Goal: Task Accomplishment & Management: Use online tool/utility

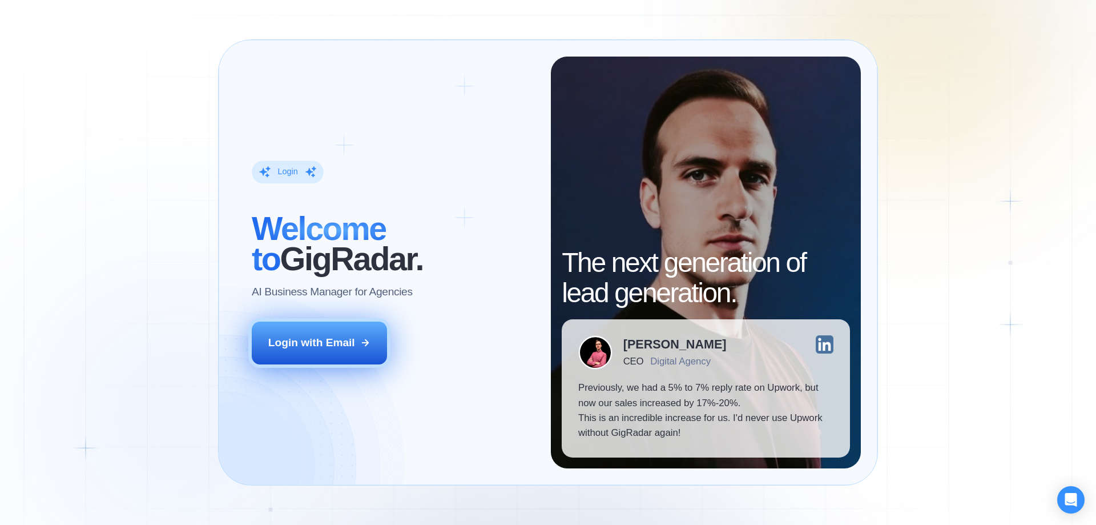
click at [313, 348] on div "Login with Email" at bounding box center [311, 342] width 87 height 15
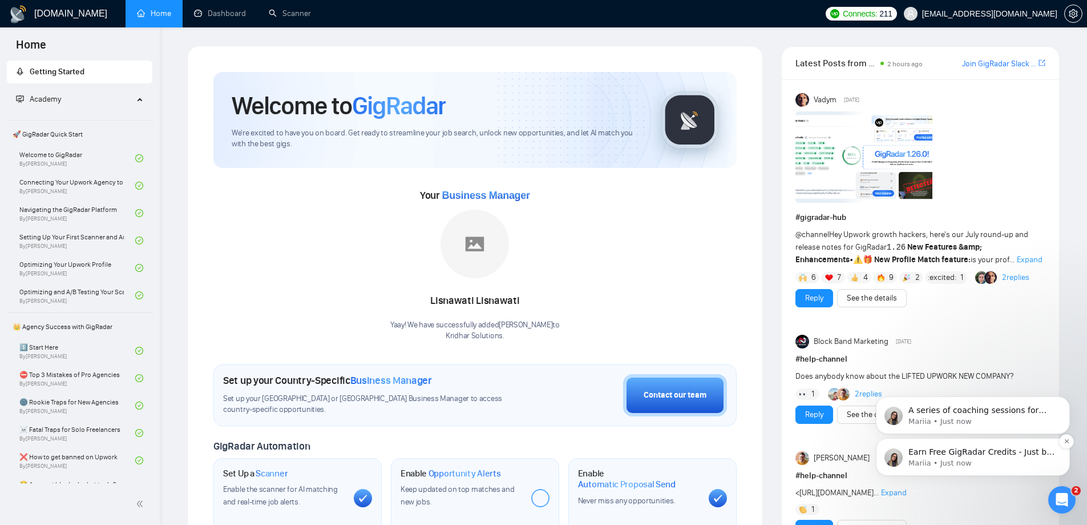
click at [957, 451] on p "Earn Free GigRadar Credits - Just by Sharing Your Story! 💬 Want more credits fo…" at bounding box center [982, 451] width 147 height 11
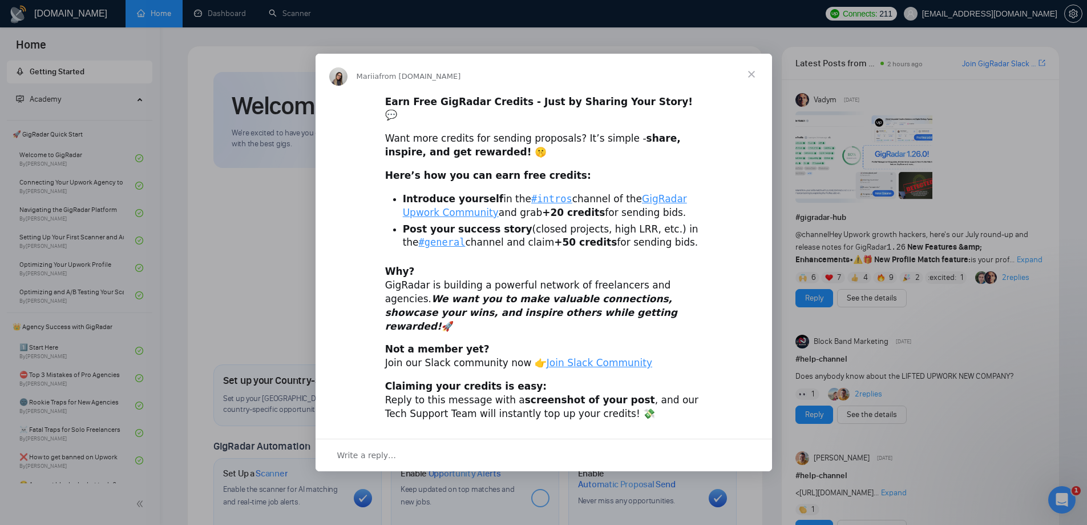
click at [748, 81] on span "Close" at bounding box center [751, 74] width 41 height 41
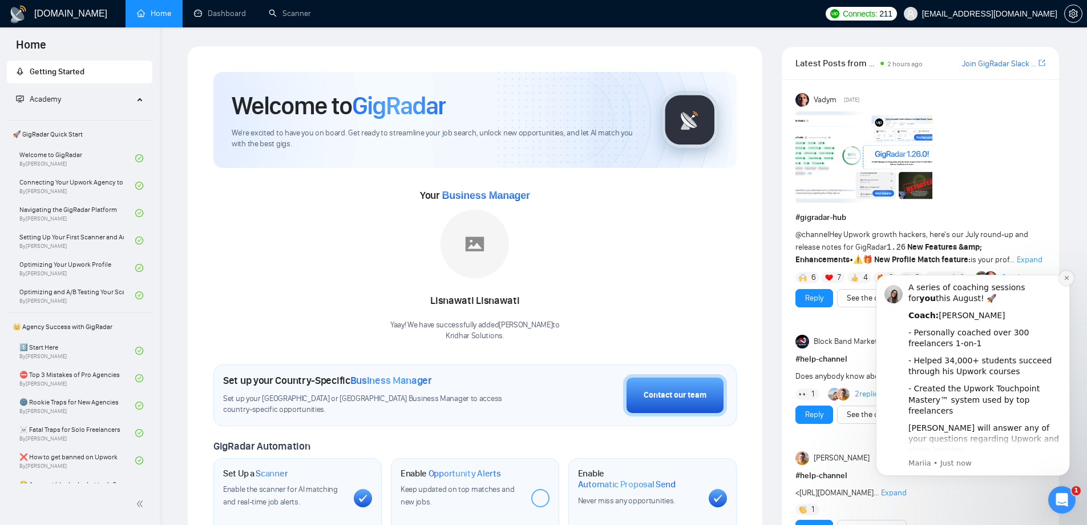
click at [1070, 277] on button "Dismiss notification" at bounding box center [1066, 278] width 15 height 15
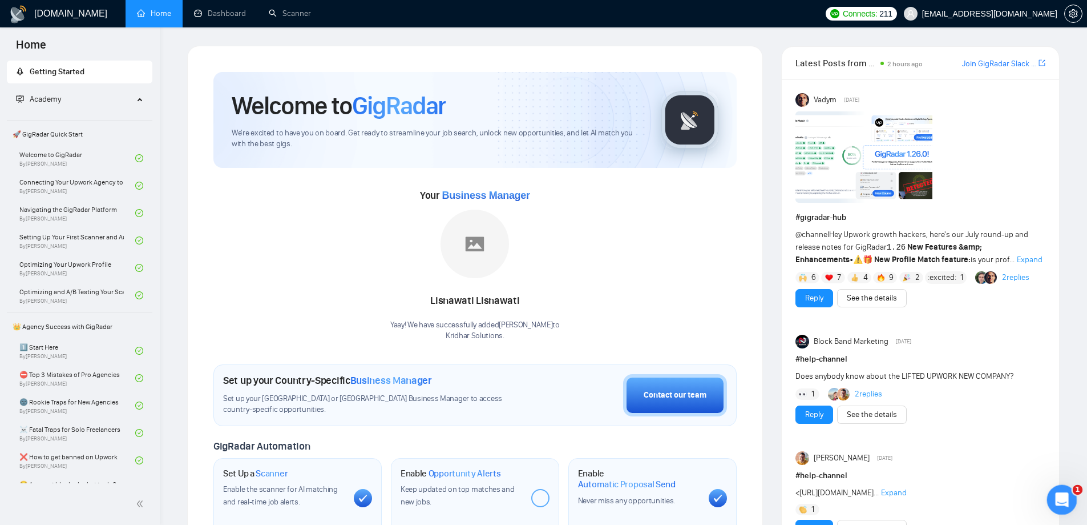
click at [1062, 499] on icon "Open Intercom Messenger" at bounding box center [1060, 498] width 19 height 19
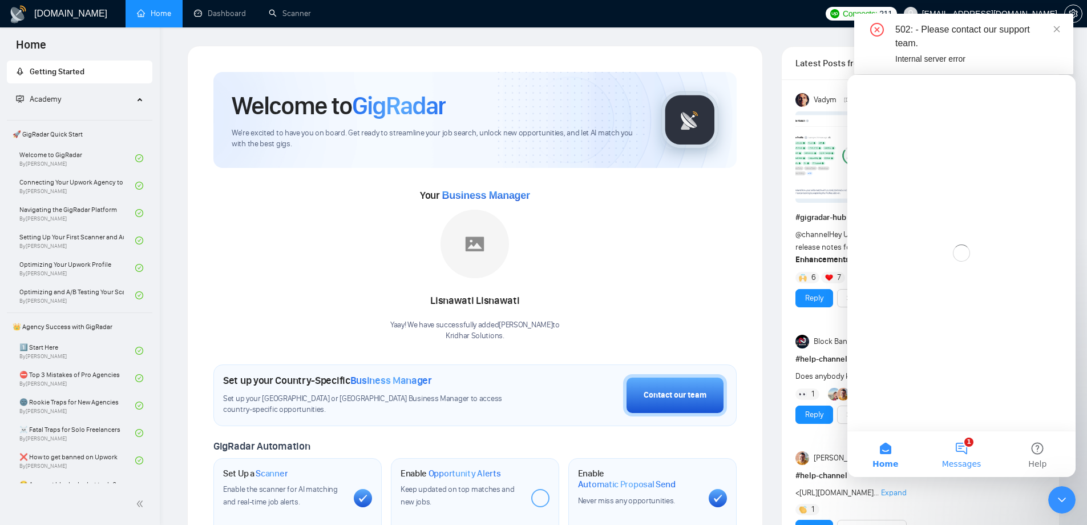
click at [979, 454] on button "1 Messages" at bounding box center [962, 454] width 76 height 46
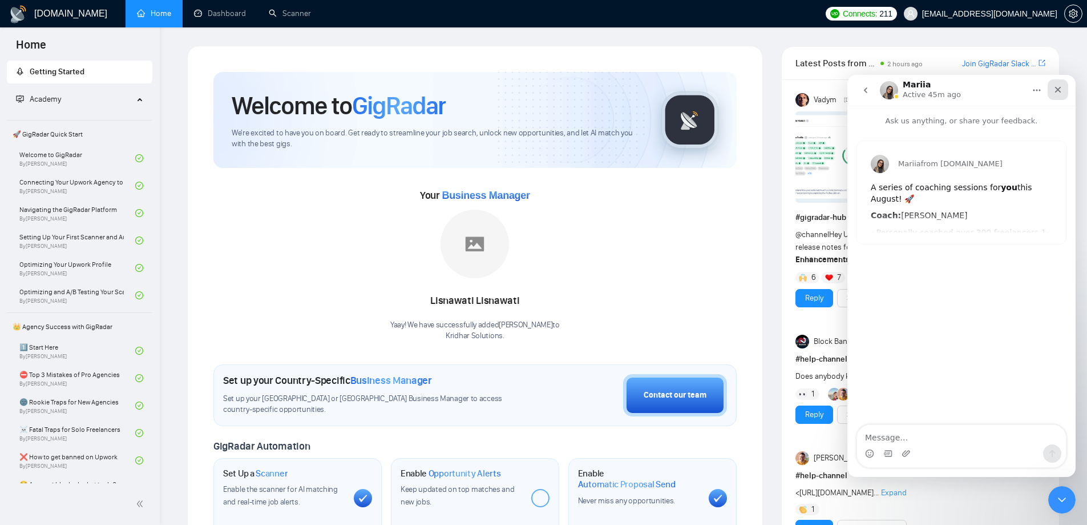
click at [1057, 91] on icon "Close" at bounding box center [1058, 90] width 6 height 6
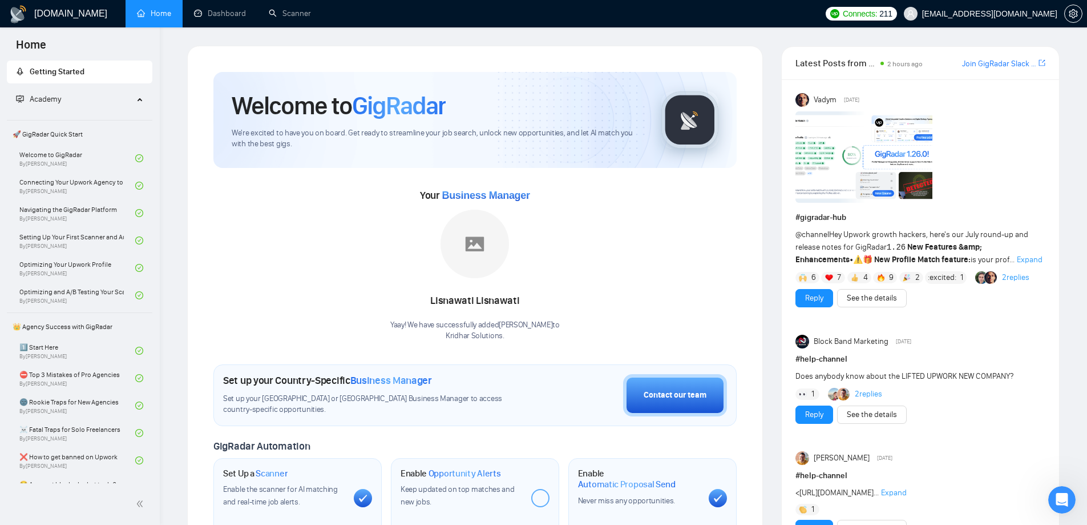
click at [1074, 496] on div "Open Intercom Messenger" at bounding box center [1061, 498] width 38 height 38
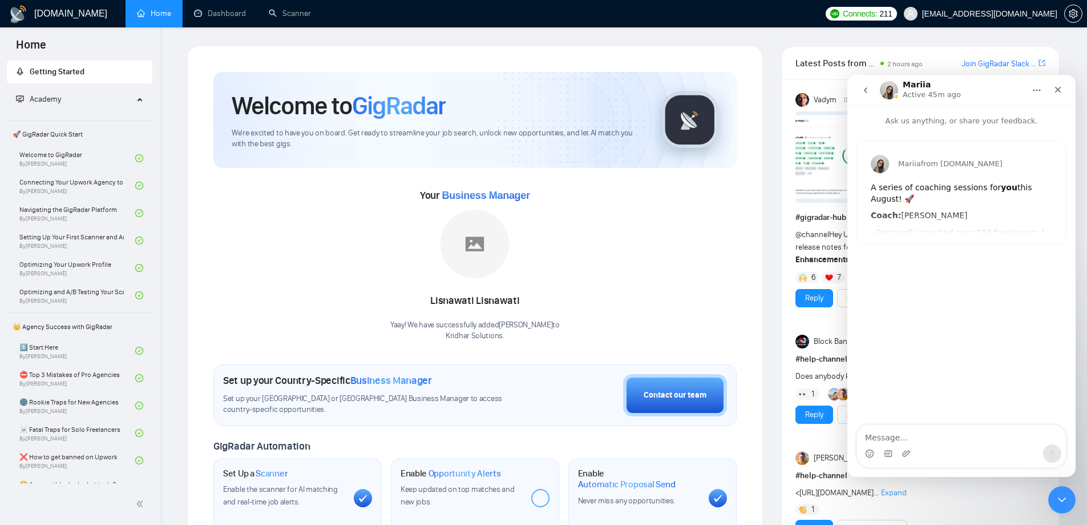
click at [868, 92] on icon "go back" at bounding box center [865, 90] width 9 height 9
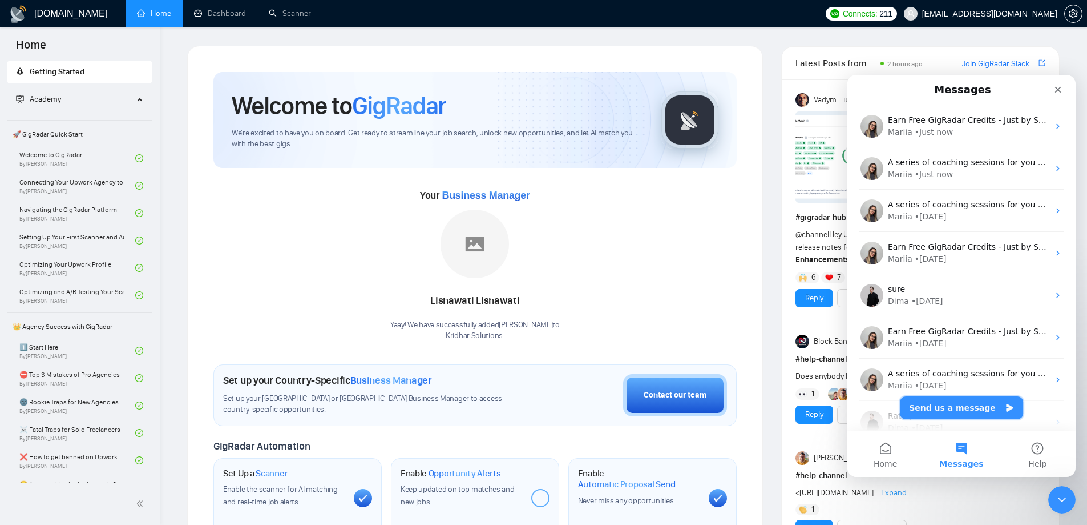
click at [958, 409] on button "Send us a message" at bounding box center [961, 407] width 123 height 23
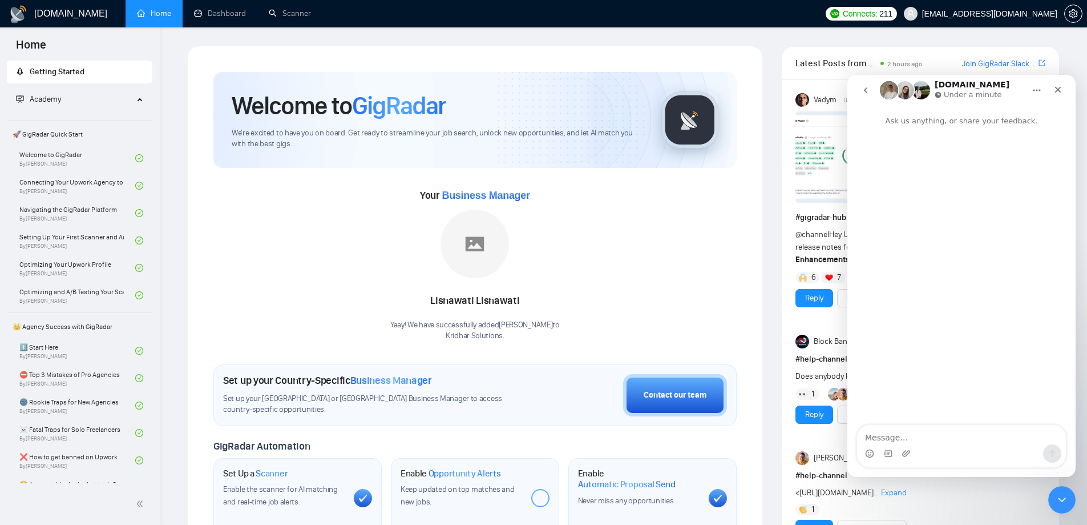
click at [938, 434] on textarea "Message…" at bounding box center [961, 434] width 209 height 19
type textarea "I need my CL to be checked once. Not getting"
click at [208, 9] on link "Dashboard" at bounding box center [220, 14] width 52 height 10
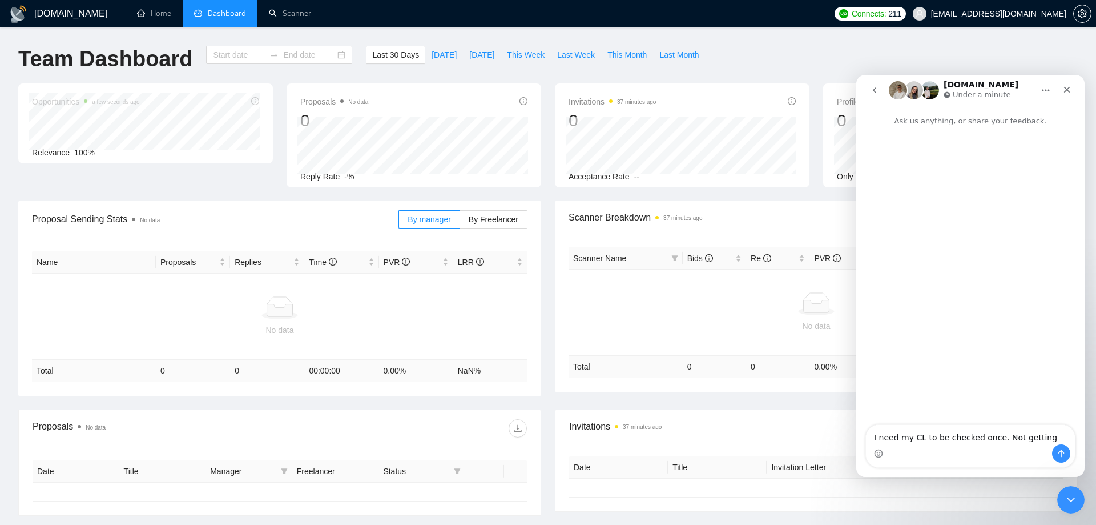
type input "2025-07-22"
type input "2025-08-21"
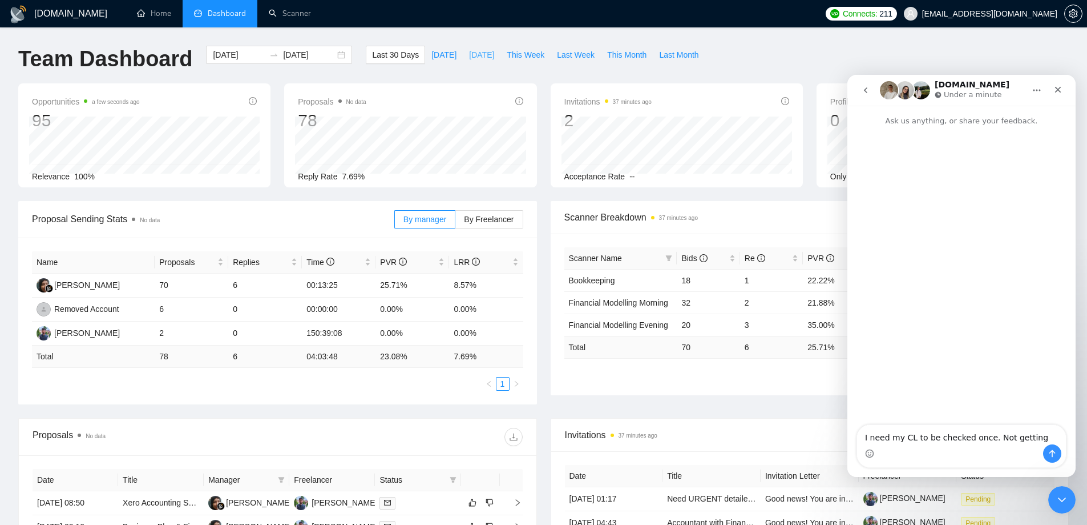
click at [463, 52] on button "Yesterday" at bounding box center [482, 55] width 38 height 18
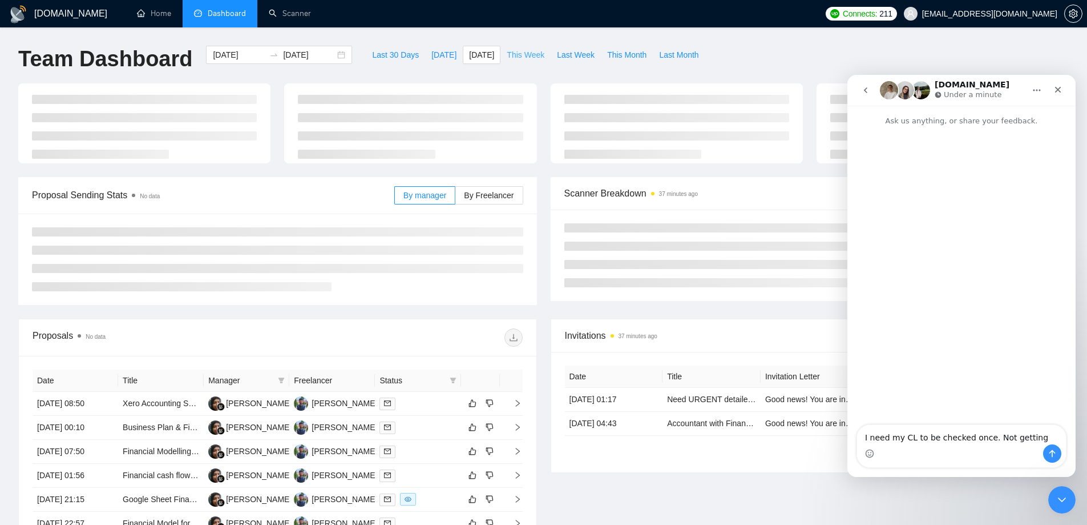
type input "2025-08-20"
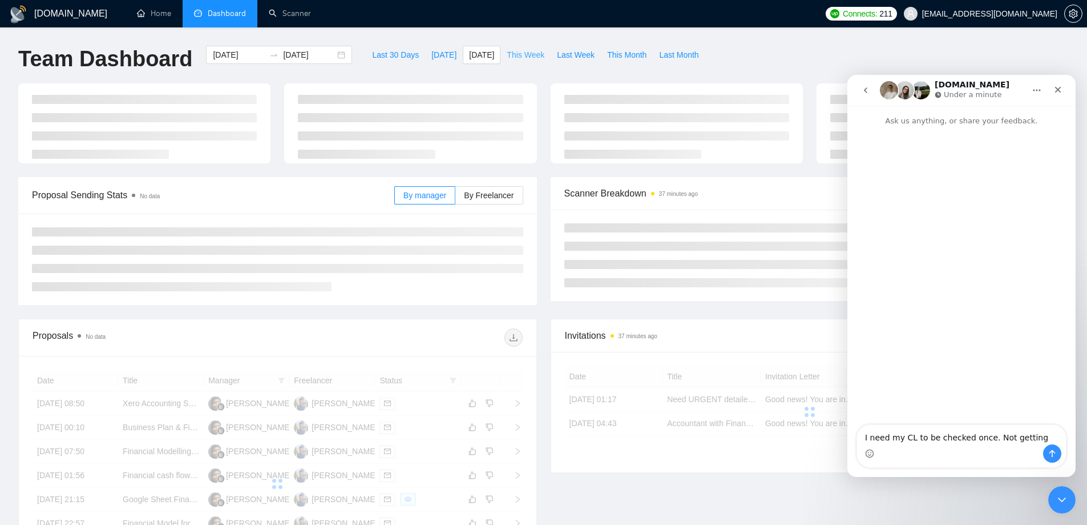
click at [510, 56] on span "This Week" at bounding box center [526, 55] width 38 height 13
type input "2025-08-18"
type input "2025-08-24"
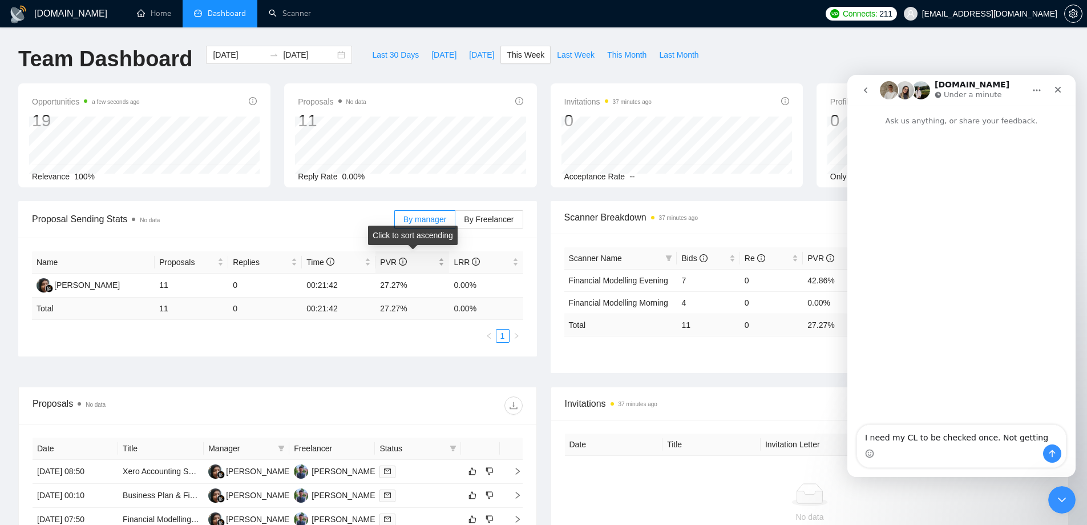
click at [399, 263] on icon "info-circle" at bounding box center [403, 261] width 8 height 8
click at [383, 57] on span "Last 30 Days" at bounding box center [395, 55] width 47 height 13
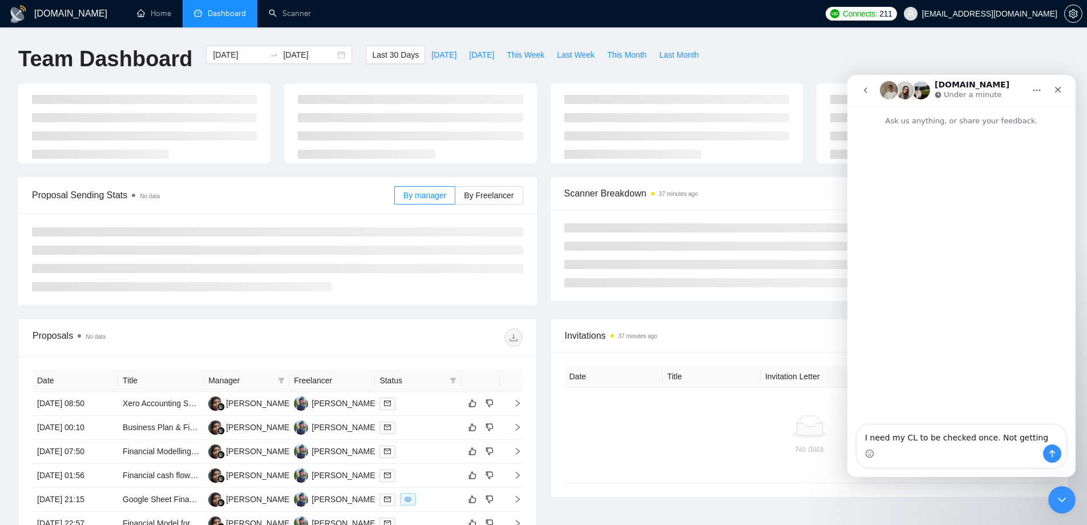
type input "2025-07-22"
type input "2025-08-21"
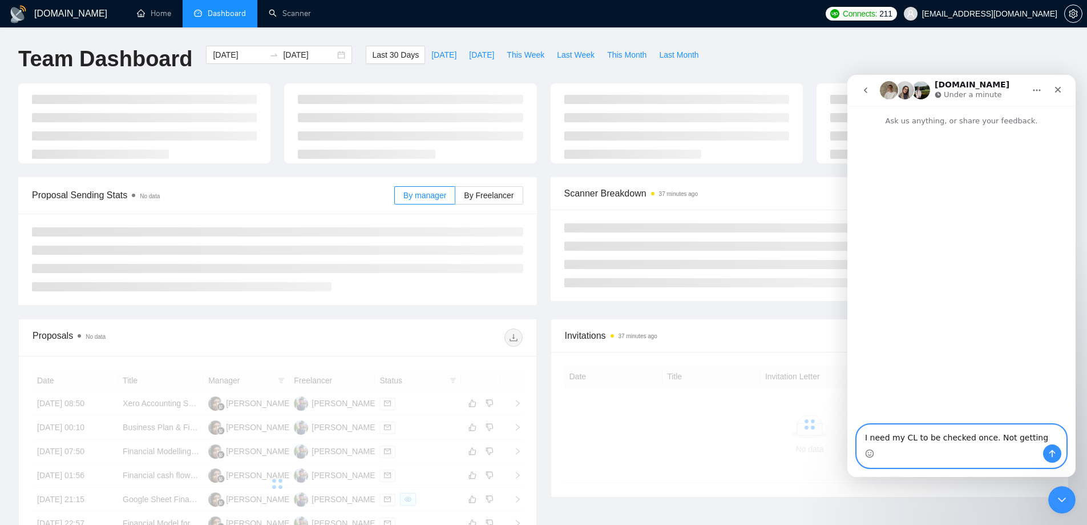
click at [1028, 437] on div "I need my CL to be checked once. Not getting I need my CL to be checked once. N…" at bounding box center [961, 446] width 209 height 42
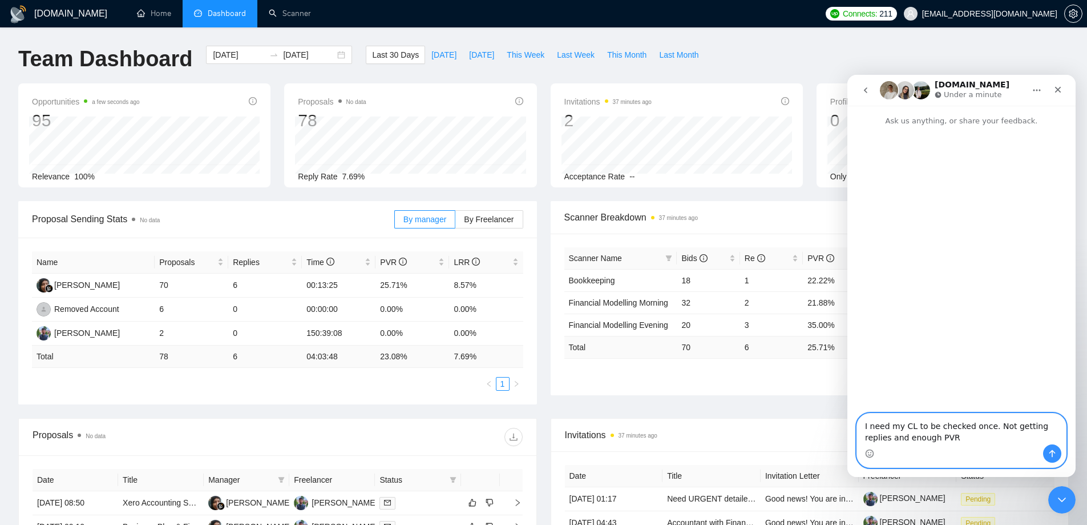
type textarea "I need my CL to be checked once. Not getting replies and enough PVR."
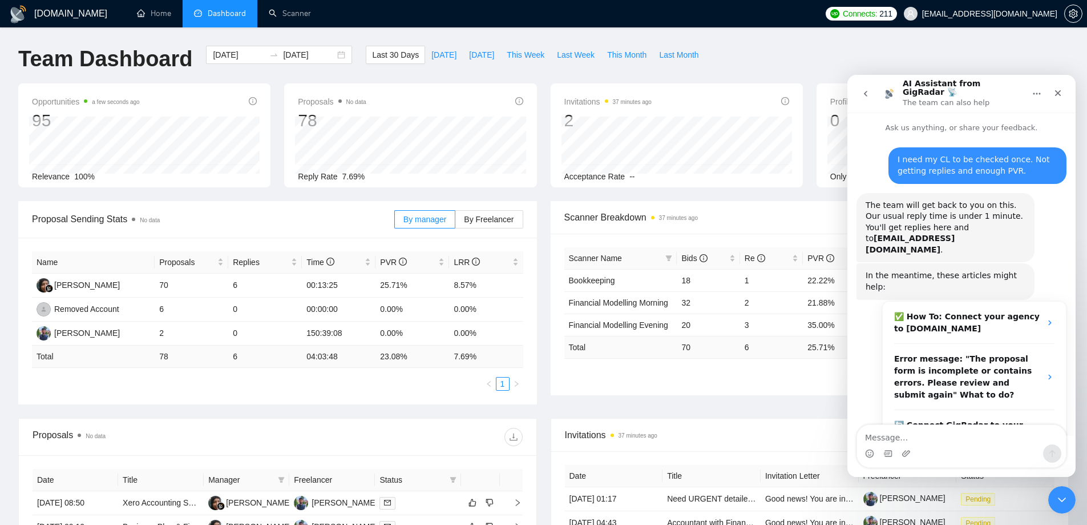
scroll to position [27, 0]
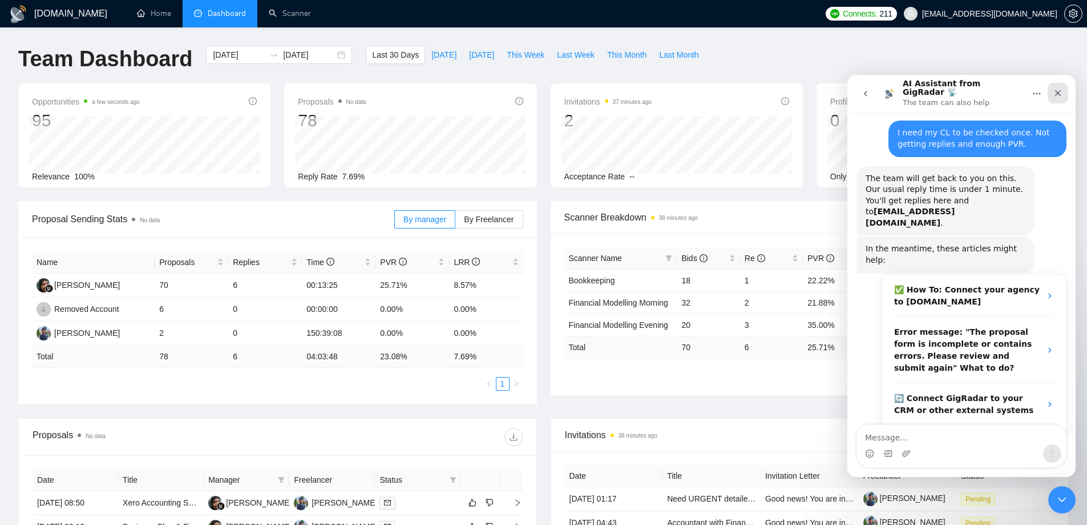
click at [1055, 90] on icon "Close" at bounding box center [1058, 92] width 9 height 9
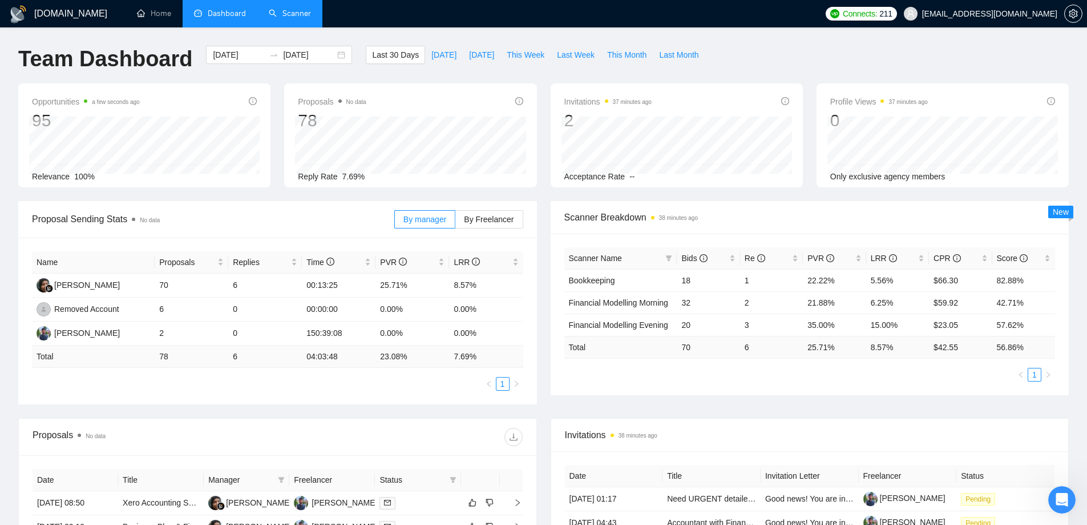
click at [291, 16] on link "Scanner" at bounding box center [290, 14] width 42 height 10
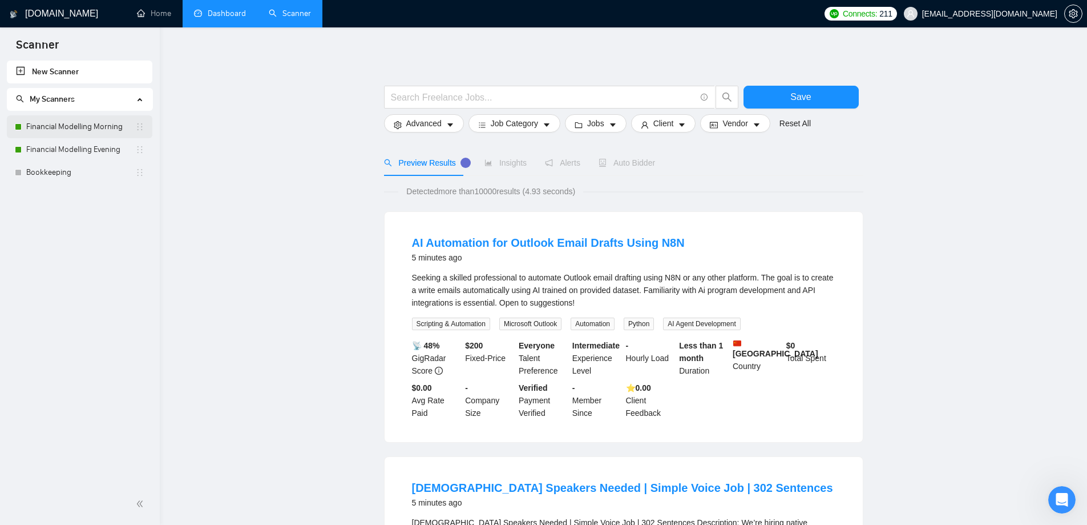
click at [97, 131] on link "Financial Modelling Morning" at bounding box center [80, 126] width 109 height 23
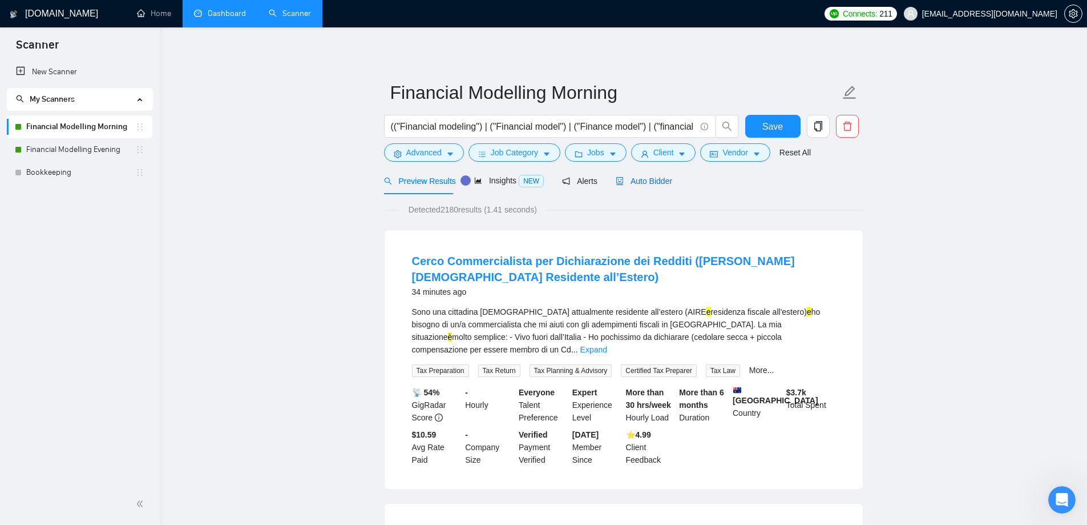
click at [647, 178] on span "Auto Bidder" at bounding box center [644, 180] width 57 height 9
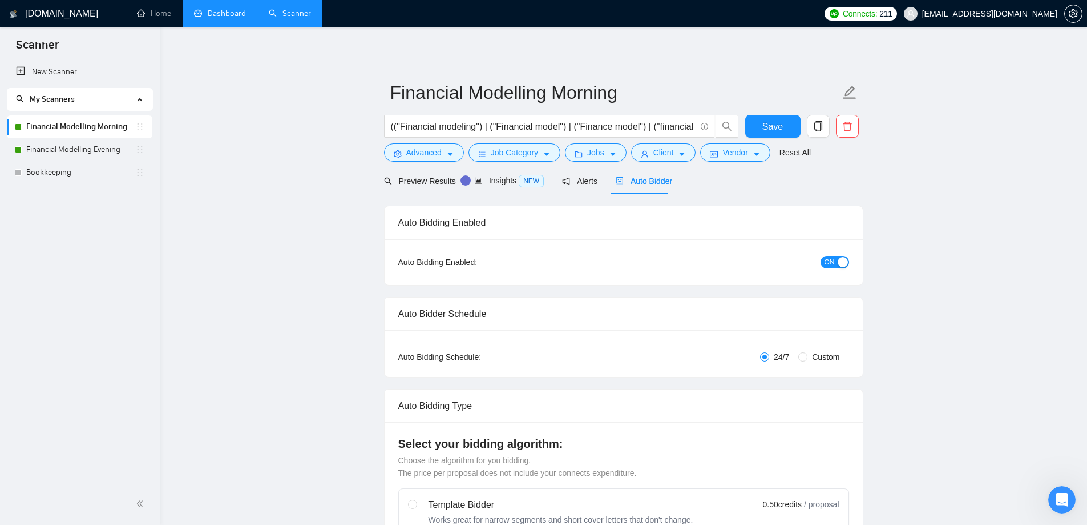
radio input "false"
radio input "true"
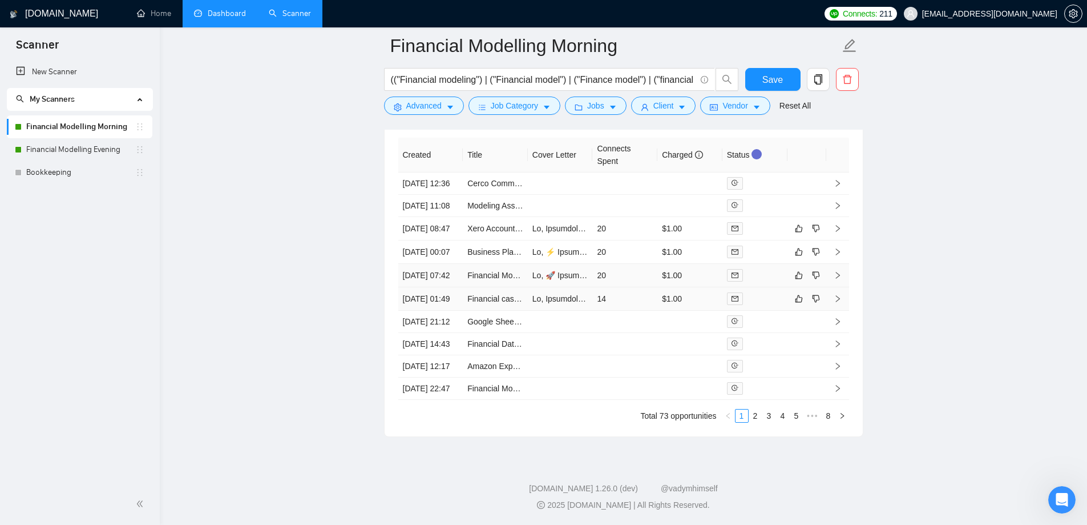
scroll to position [3020, 0]
click at [82, 151] on link "Financial Modelling Evening" at bounding box center [80, 149] width 109 height 23
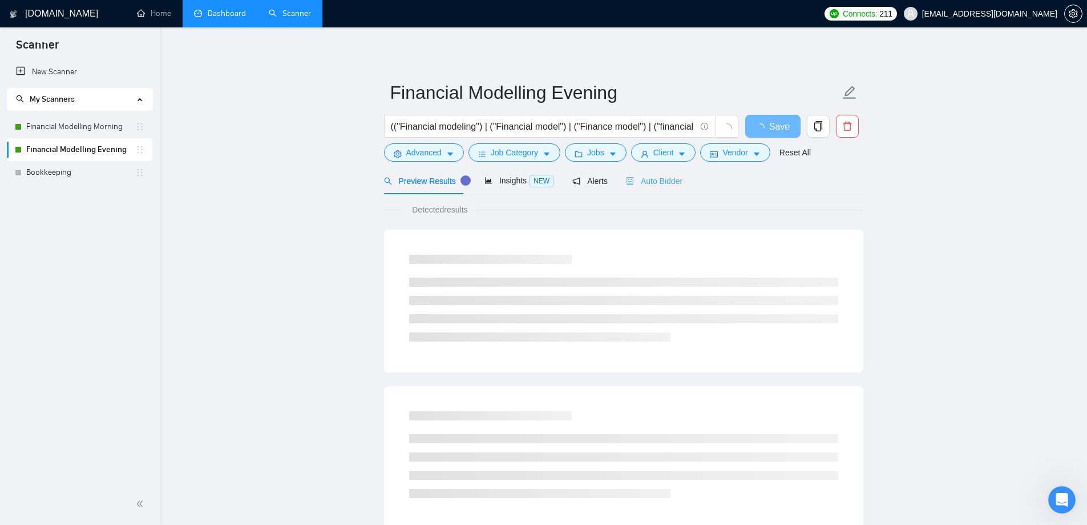
click at [658, 187] on div "Auto Bidder" at bounding box center [654, 180] width 57 height 27
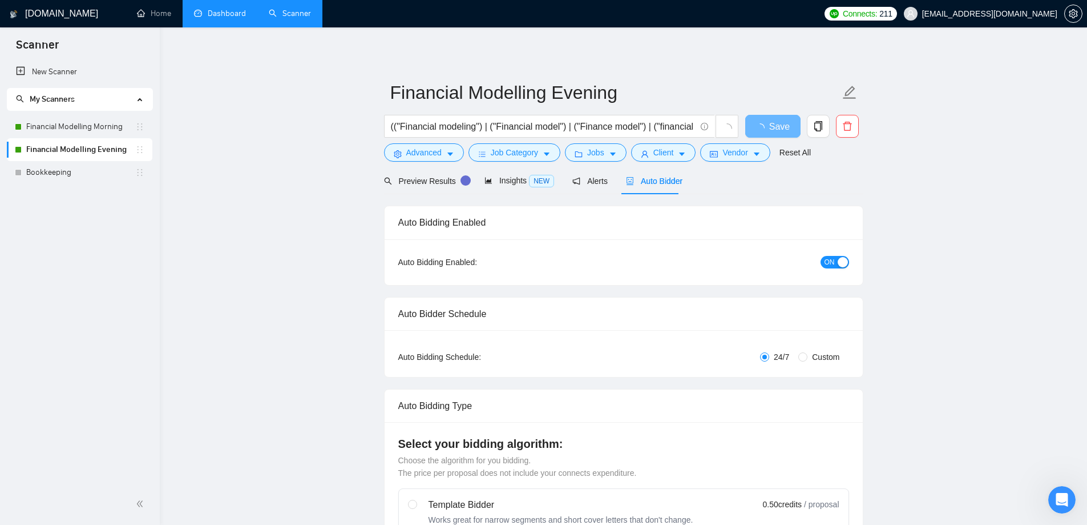
radio input "false"
radio input "true"
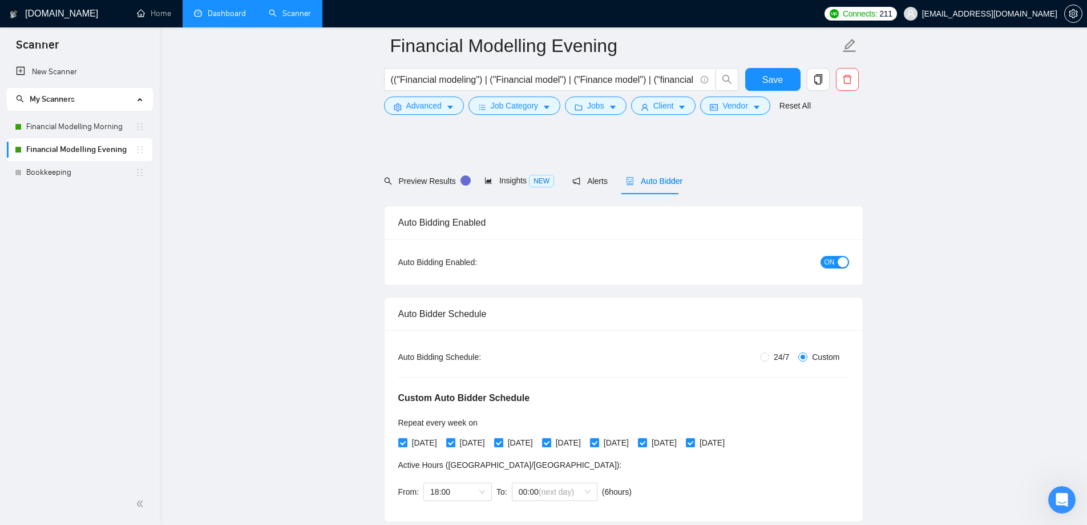
scroll to position [3115, 0]
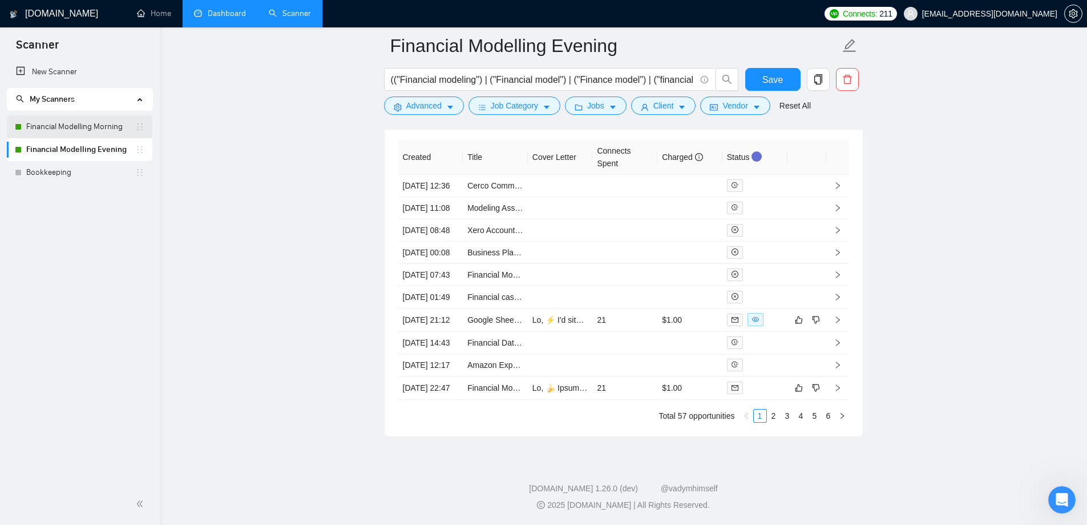
click at [91, 127] on link "Financial Modelling Morning" at bounding box center [80, 126] width 109 height 23
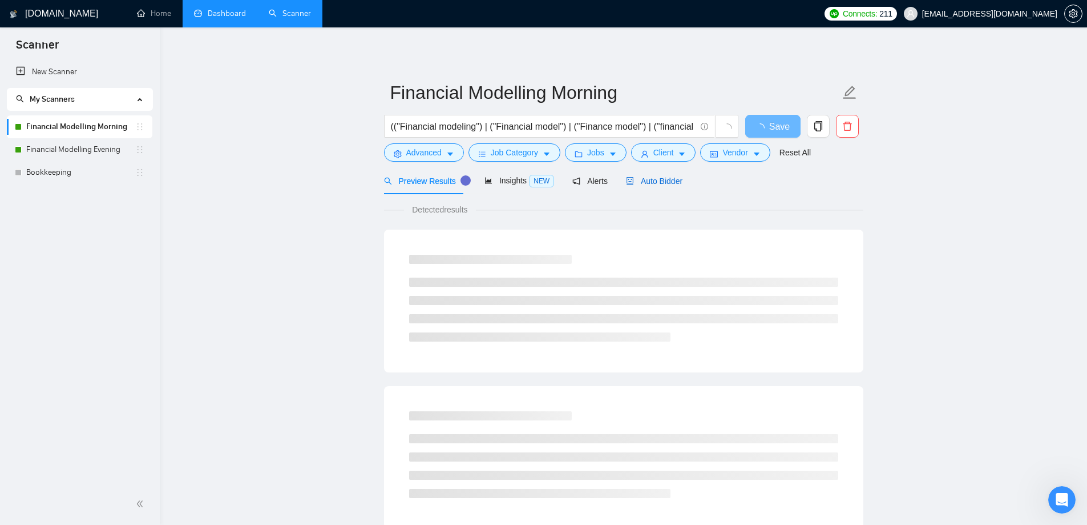
click at [675, 186] on span "Auto Bidder" at bounding box center [654, 180] width 57 height 9
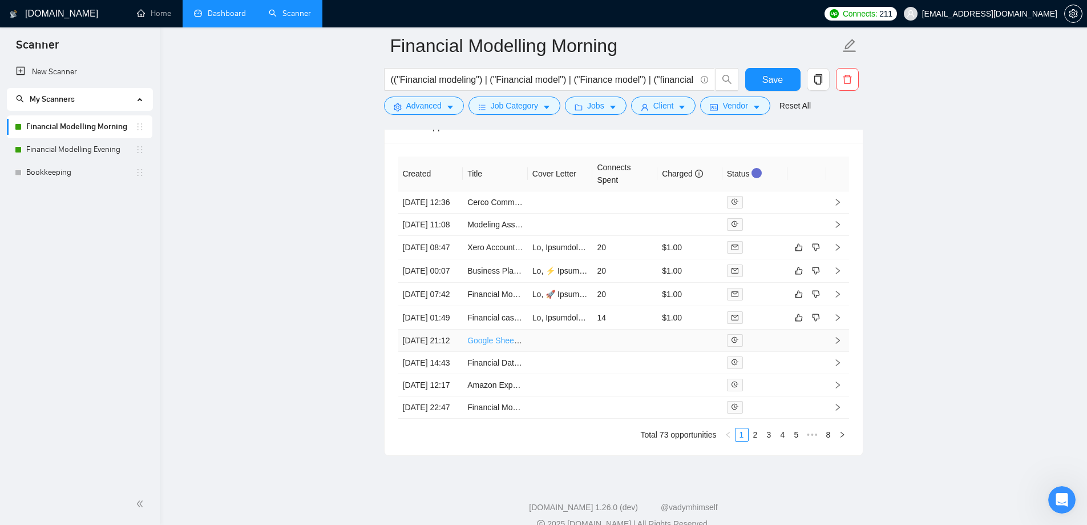
scroll to position [3042, 0]
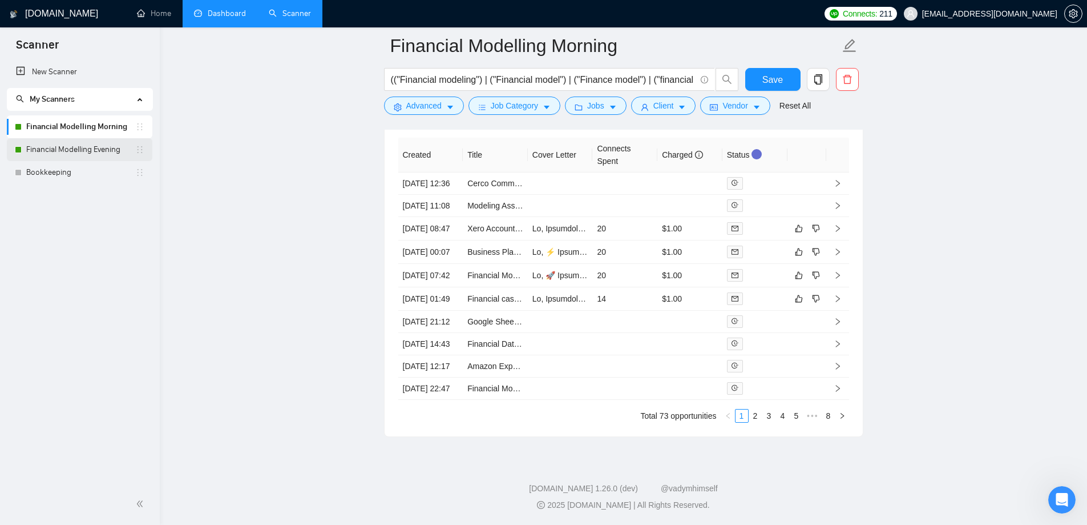
click at [69, 151] on link "Financial Modelling Evening" at bounding box center [80, 149] width 109 height 23
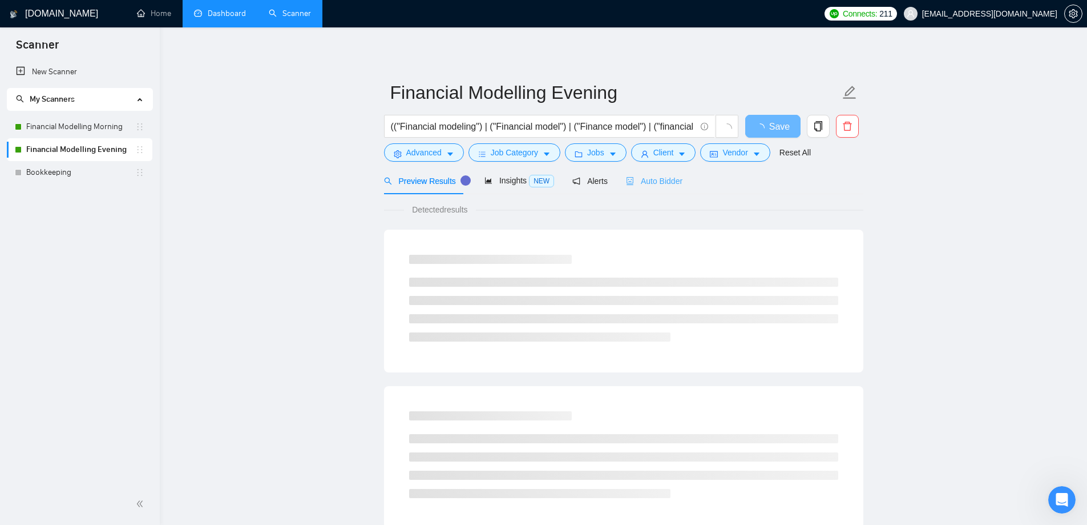
click at [652, 190] on div "Auto Bidder" at bounding box center [654, 180] width 57 height 27
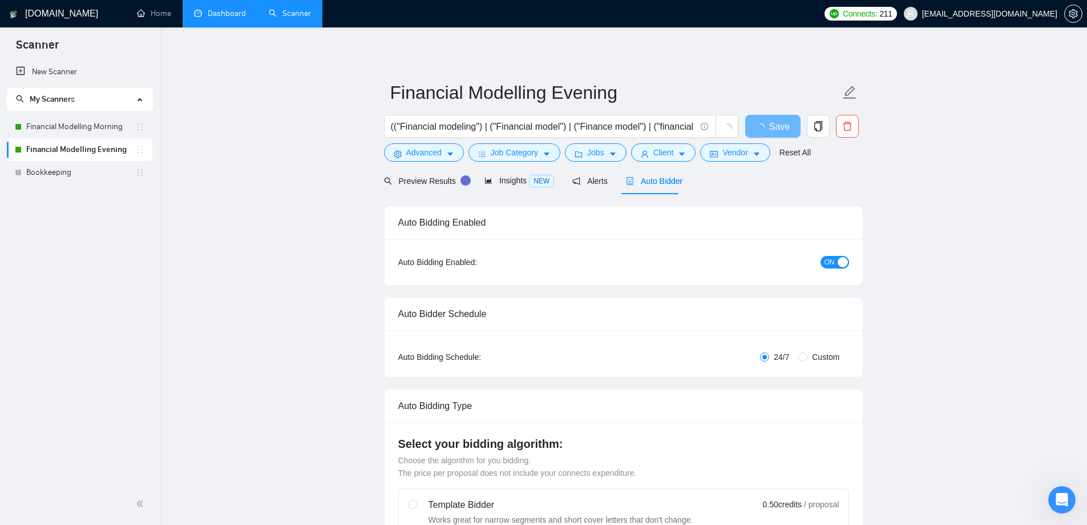
radio input "false"
radio input "true"
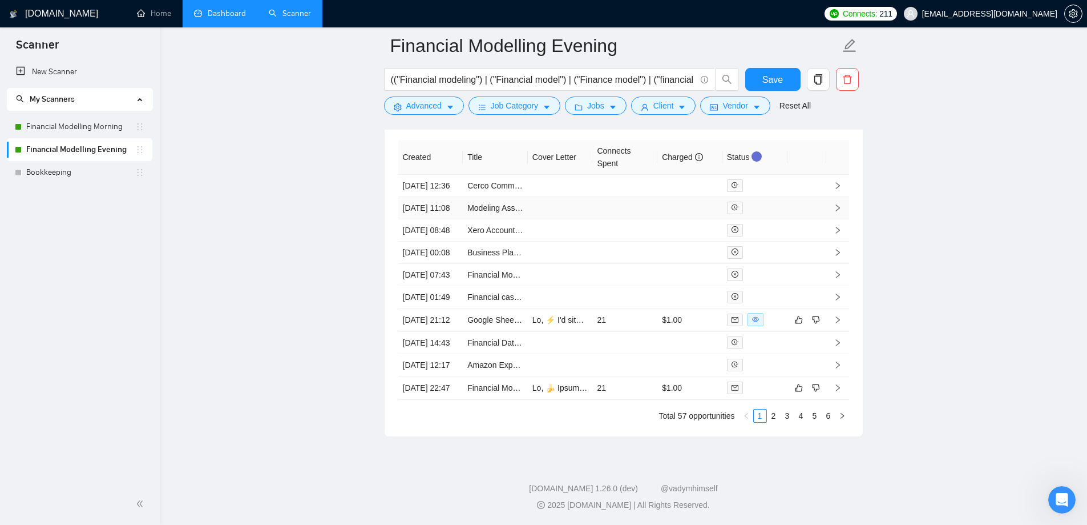
scroll to position [3001, 0]
click at [52, 128] on link "Financial Modelling Morning" at bounding box center [80, 126] width 109 height 23
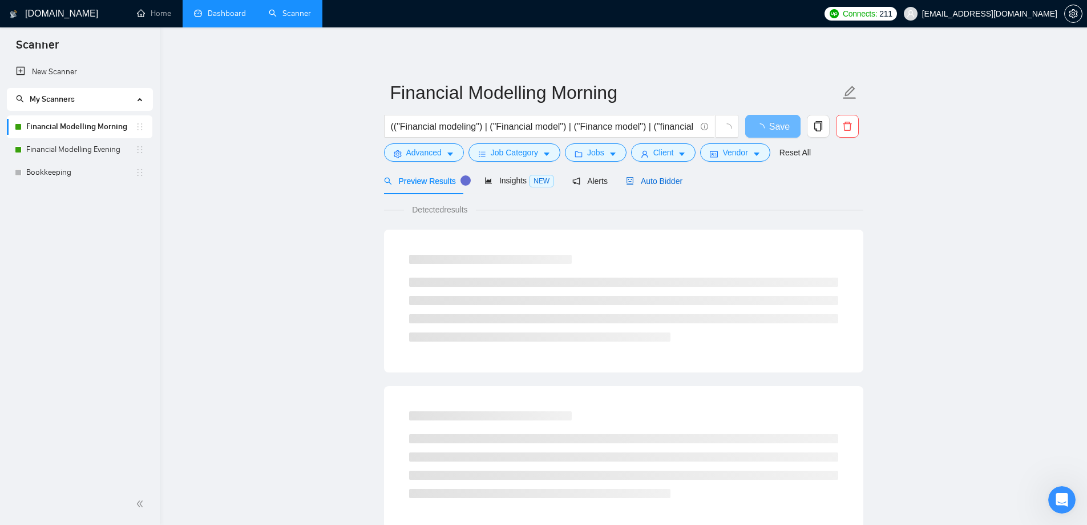
click at [662, 178] on span "Auto Bidder" at bounding box center [654, 180] width 57 height 9
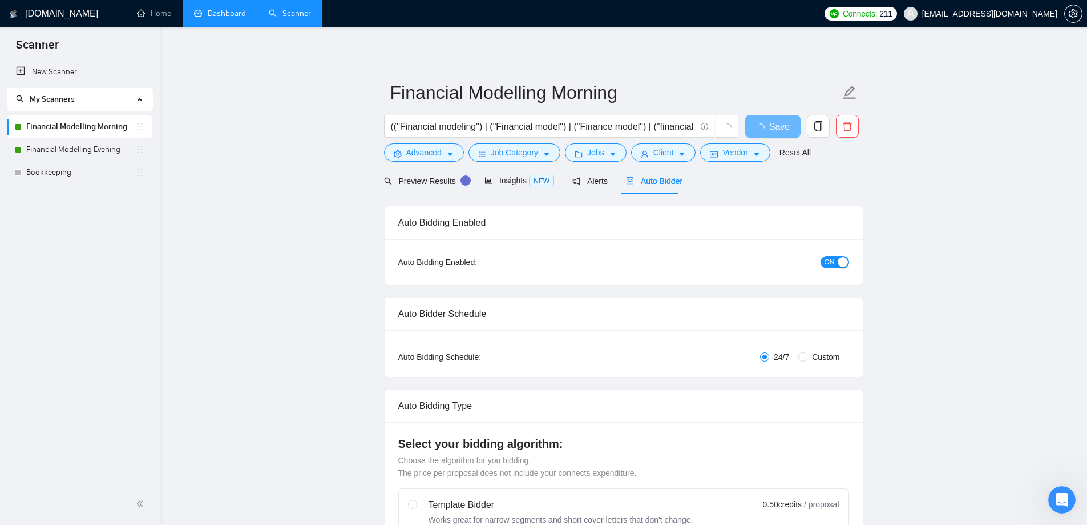
radio input "false"
radio input "true"
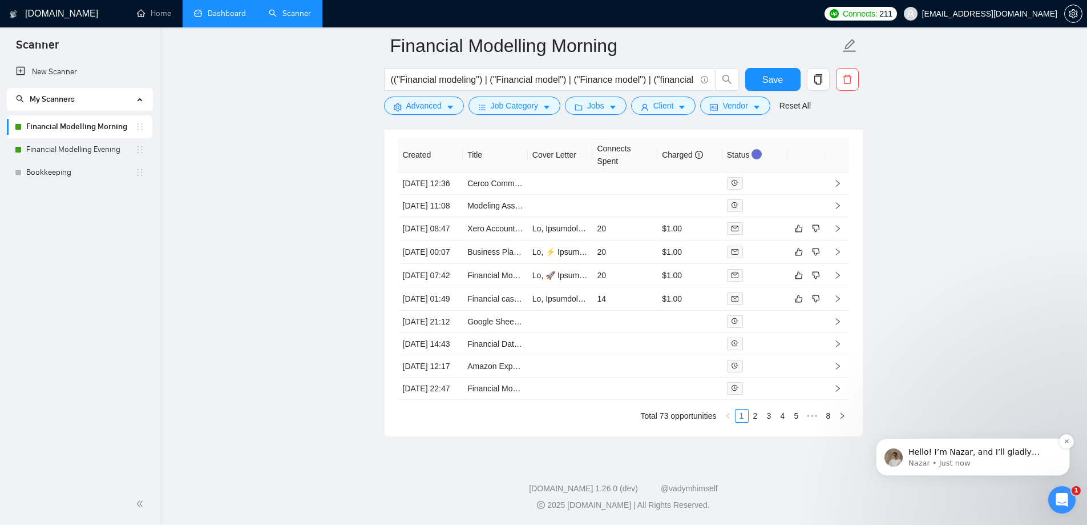
click at [967, 461] on p "Nazar • Just now" at bounding box center [982, 463] width 147 height 10
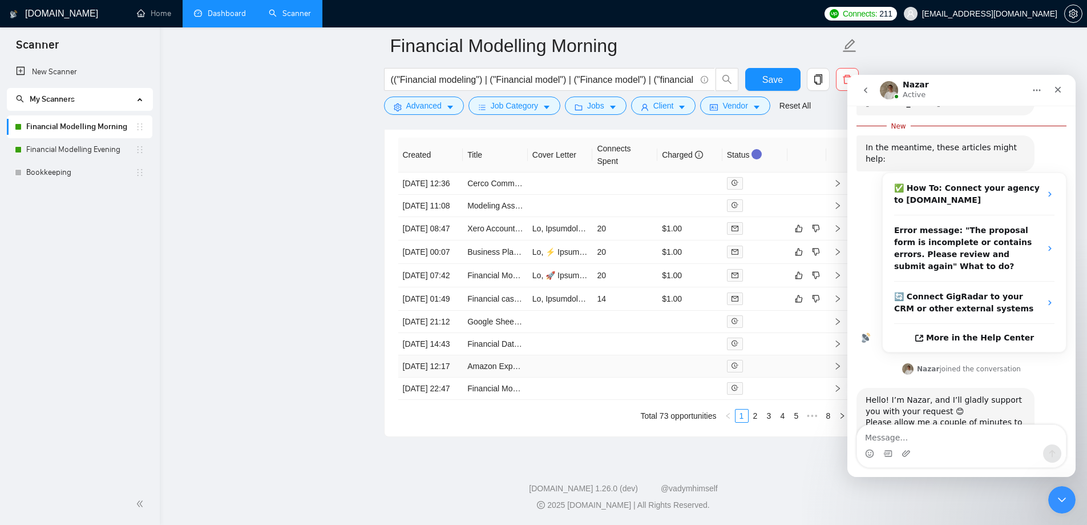
scroll to position [142, 0]
